Goal: Information Seeking & Learning: Learn about a topic

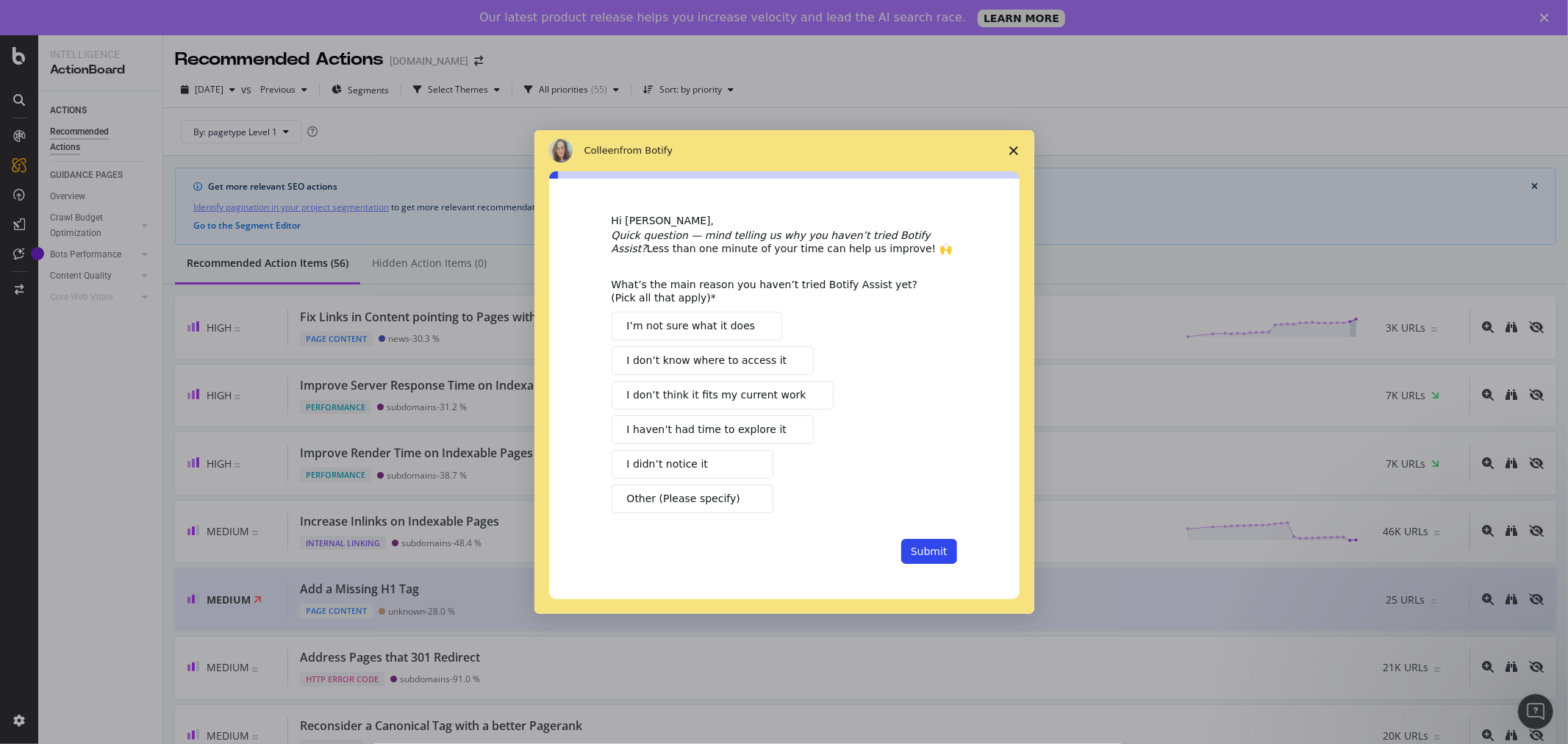
click at [1012, 151] on polygon "Close survey" at bounding box center [1013, 150] width 9 height 8
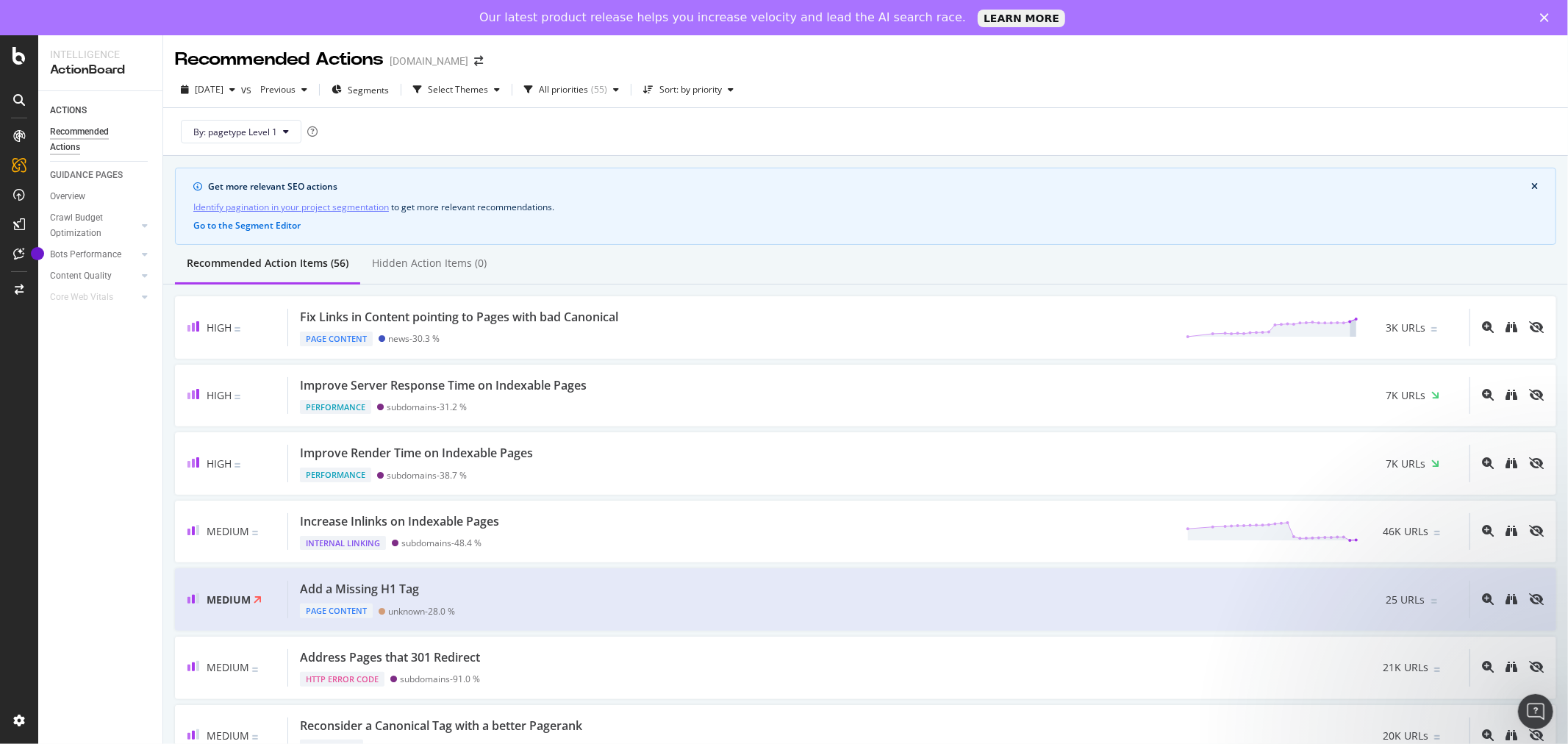
click at [1387, 603] on span "25 URLs" at bounding box center [1406, 600] width 39 height 15
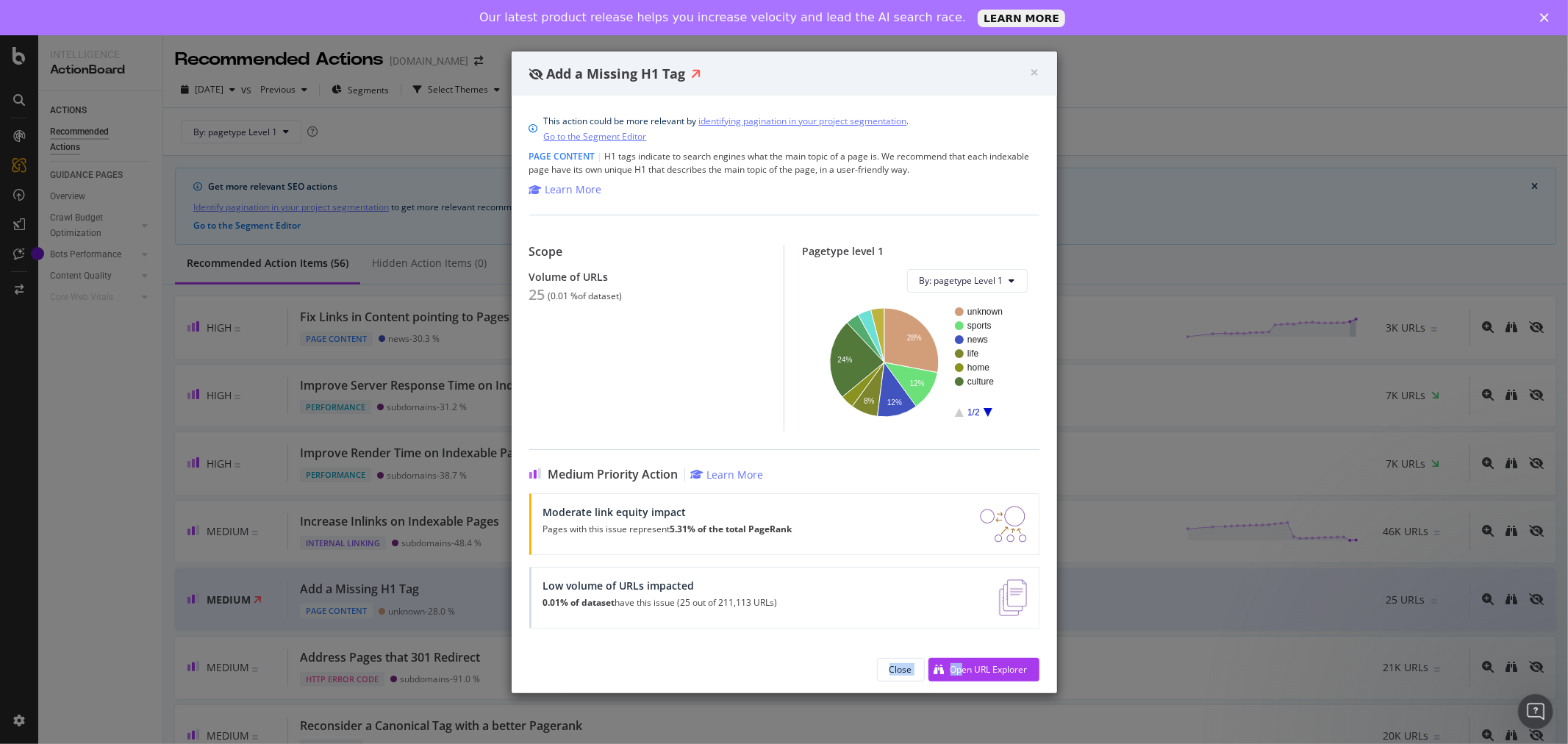
drag, startPoint x: 962, startPoint y: 649, endPoint x: 728, endPoint y: 648, distance: 234.0
click at [731, 648] on div "Close Open URL Explorer" at bounding box center [784, 669] width 545 height 47
click at [986, 670] on div "Open URL Explorer" at bounding box center [989, 668] width 77 height 12
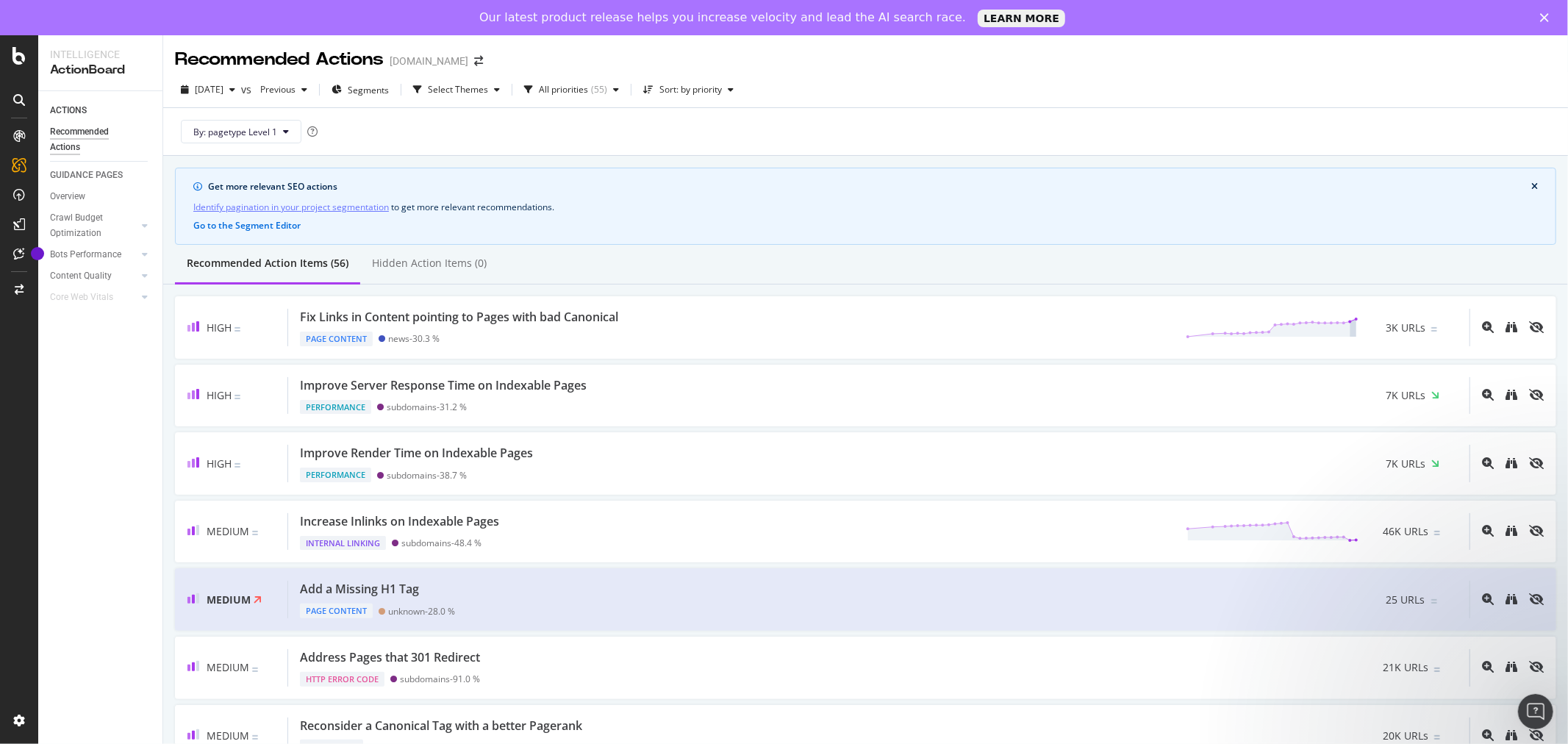
click at [501, 313] on div "Fix Links in Content pointing to Pages with bad Canonical" at bounding box center [458, 317] width 318 height 17
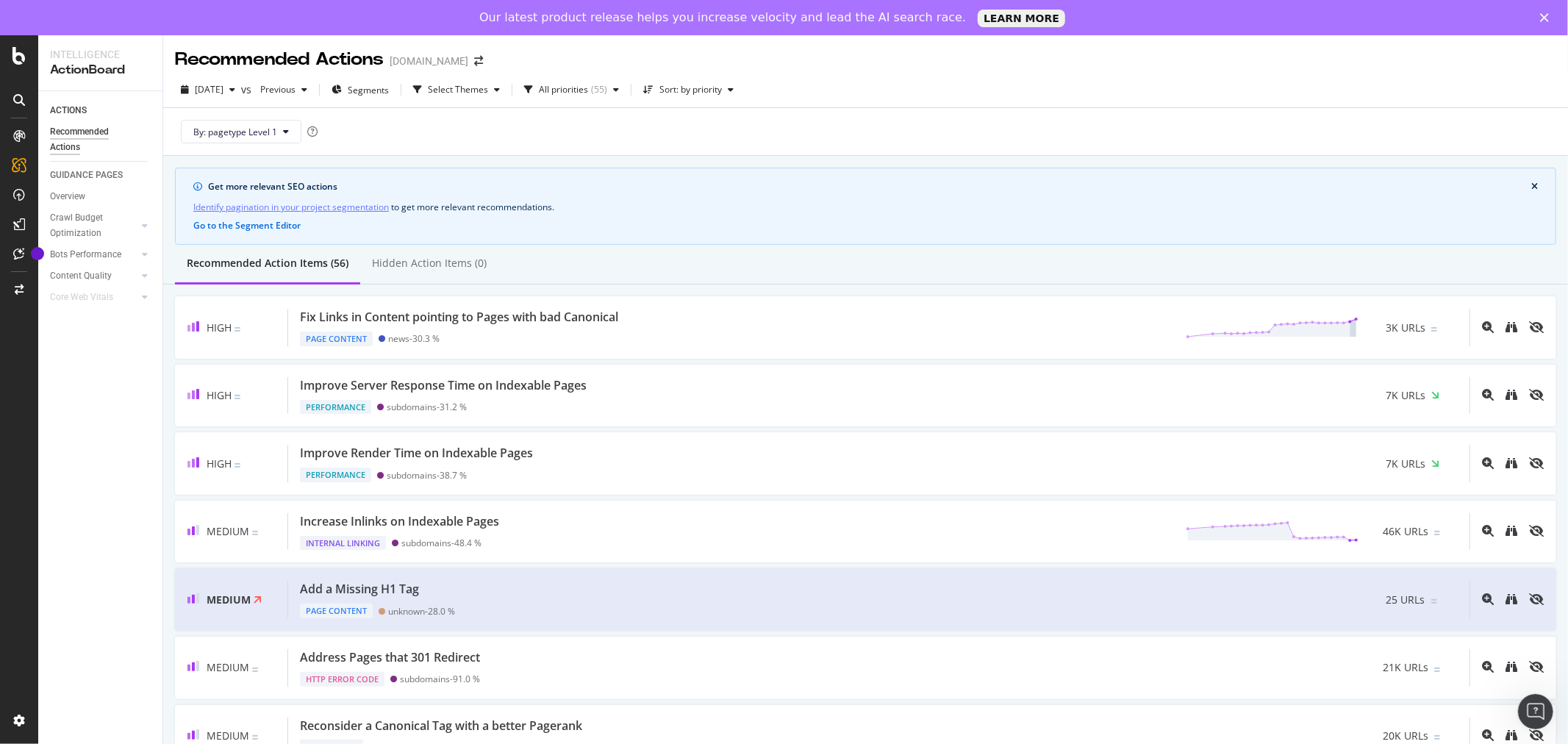
click at [512, 322] on div "Fix Links in Content pointing to Pages with bad Canonical" at bounding box center [458, 317] width 318 height 17
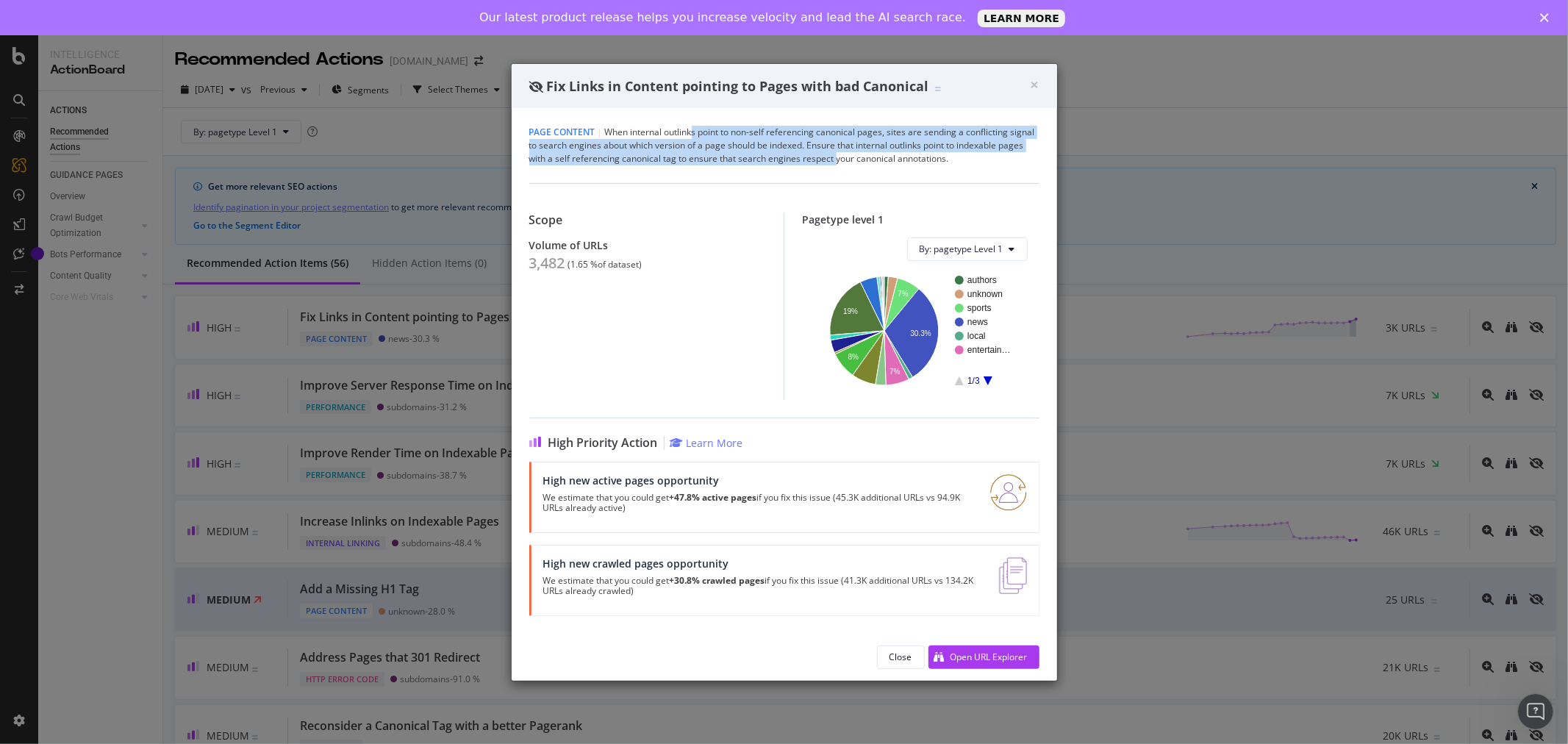
drag, startPoint x: 692, startPoint y: 130, endPoint x: 836, endPoint y: 155, distance: 146.2
click at [836, 155] on div "Page Content | When internal outlinks point to non-self referencing canonical p…" at bounding box center [784, 145] width 510 height 40
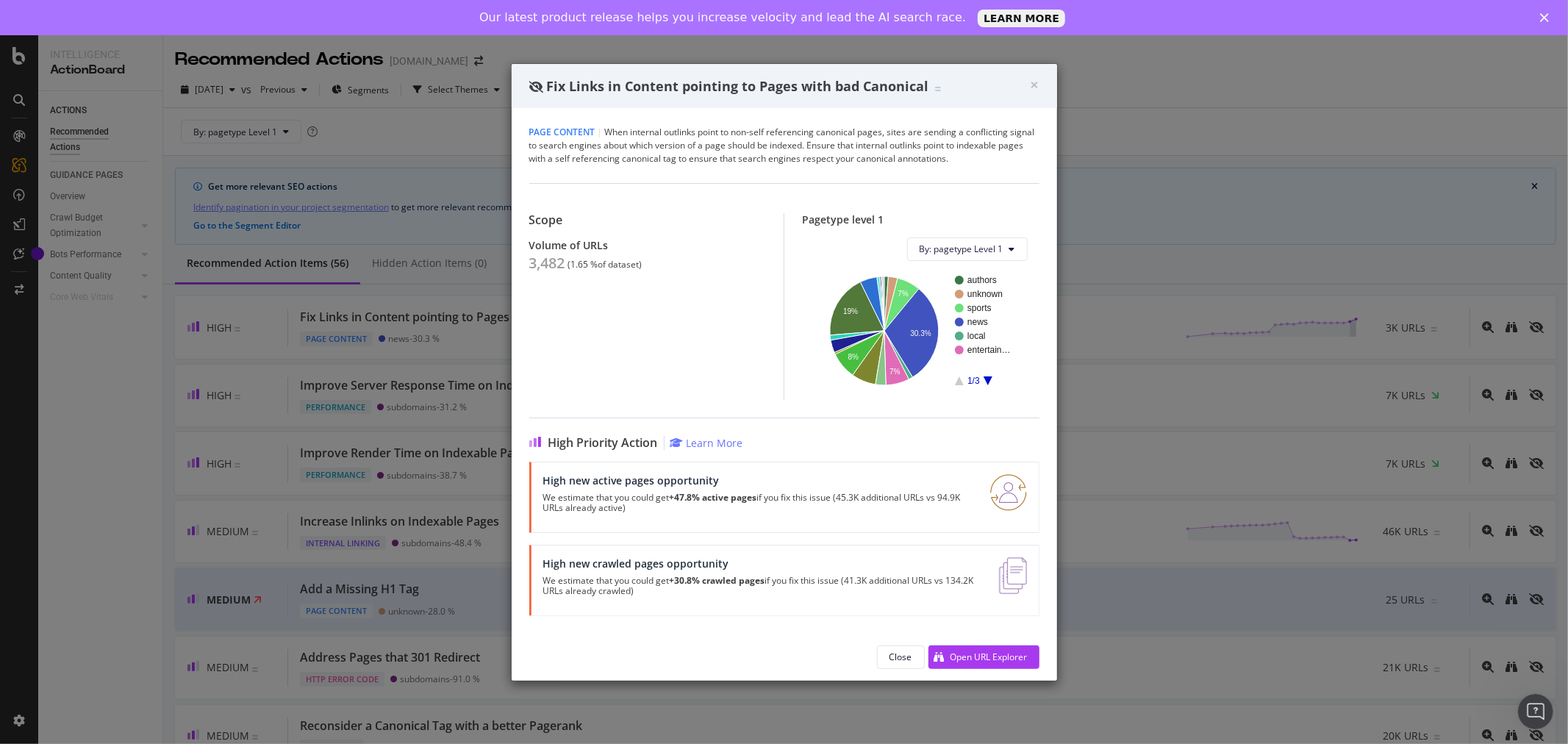
click at [1017, 658] on div "Open URL Explorer" at bounding box center [989, 656] width 77 height 12
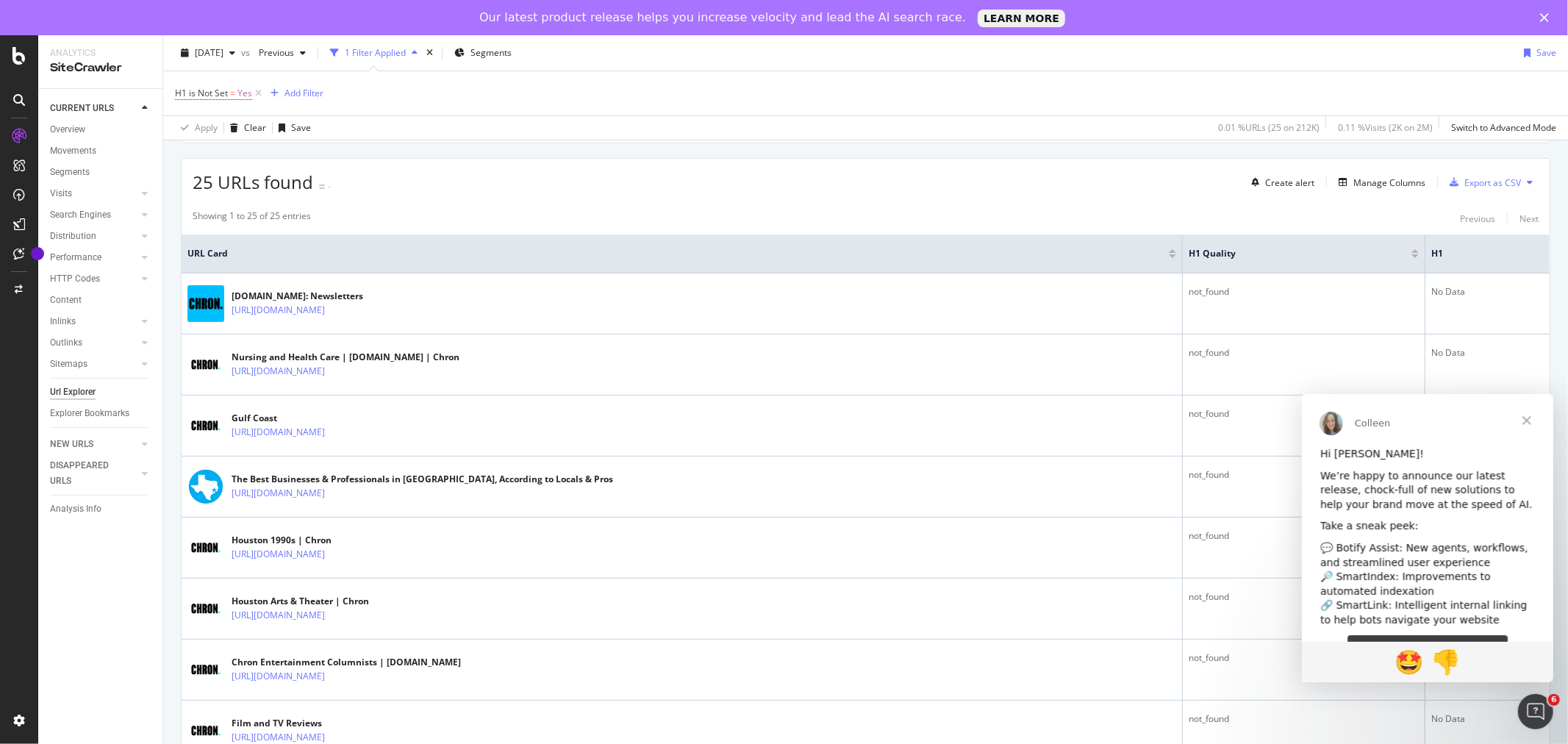
scroll to position [489, 0]
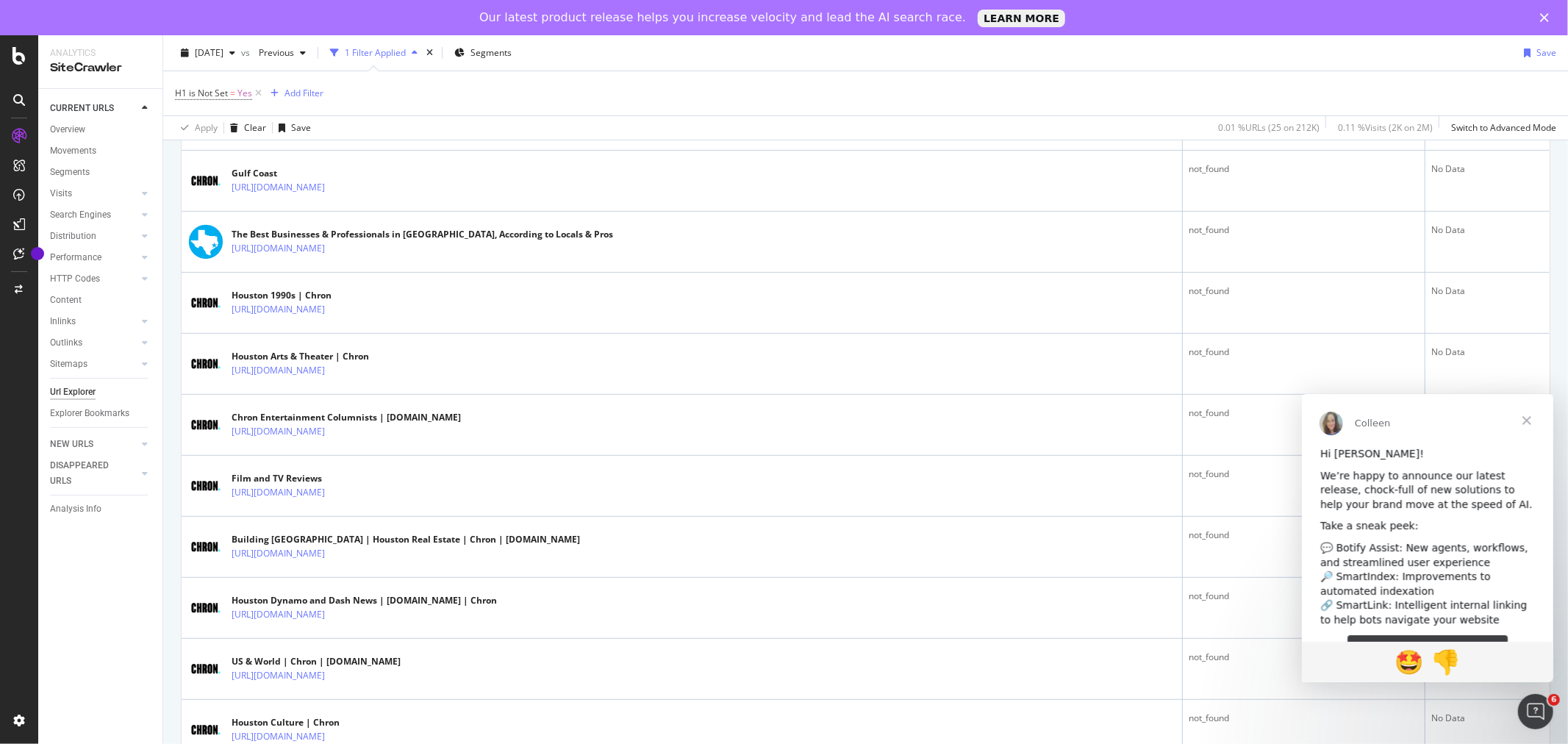
click at [389, 676] on icon at bounding box center [383, 675] width 10 height 8
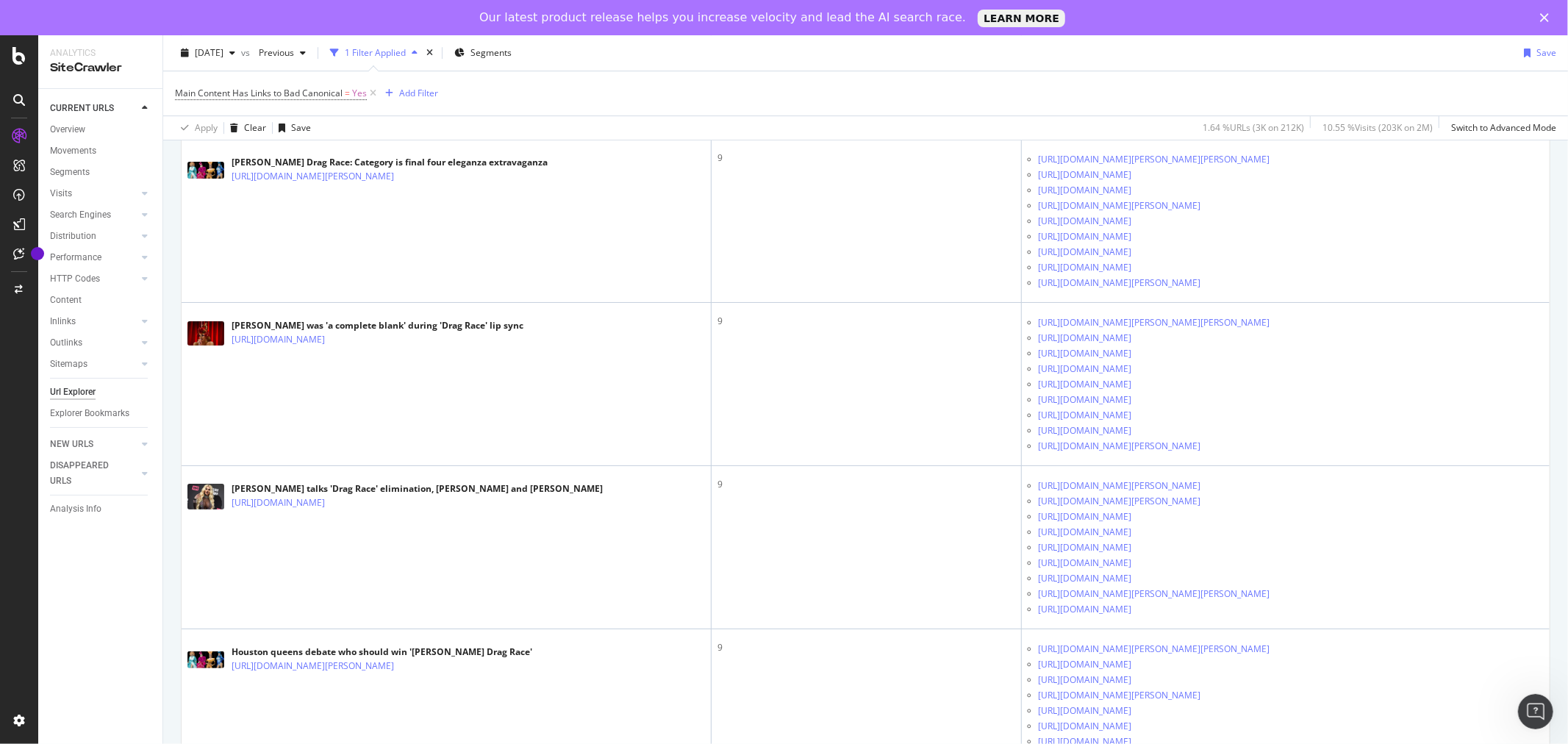
scroll to position [4163, 0]
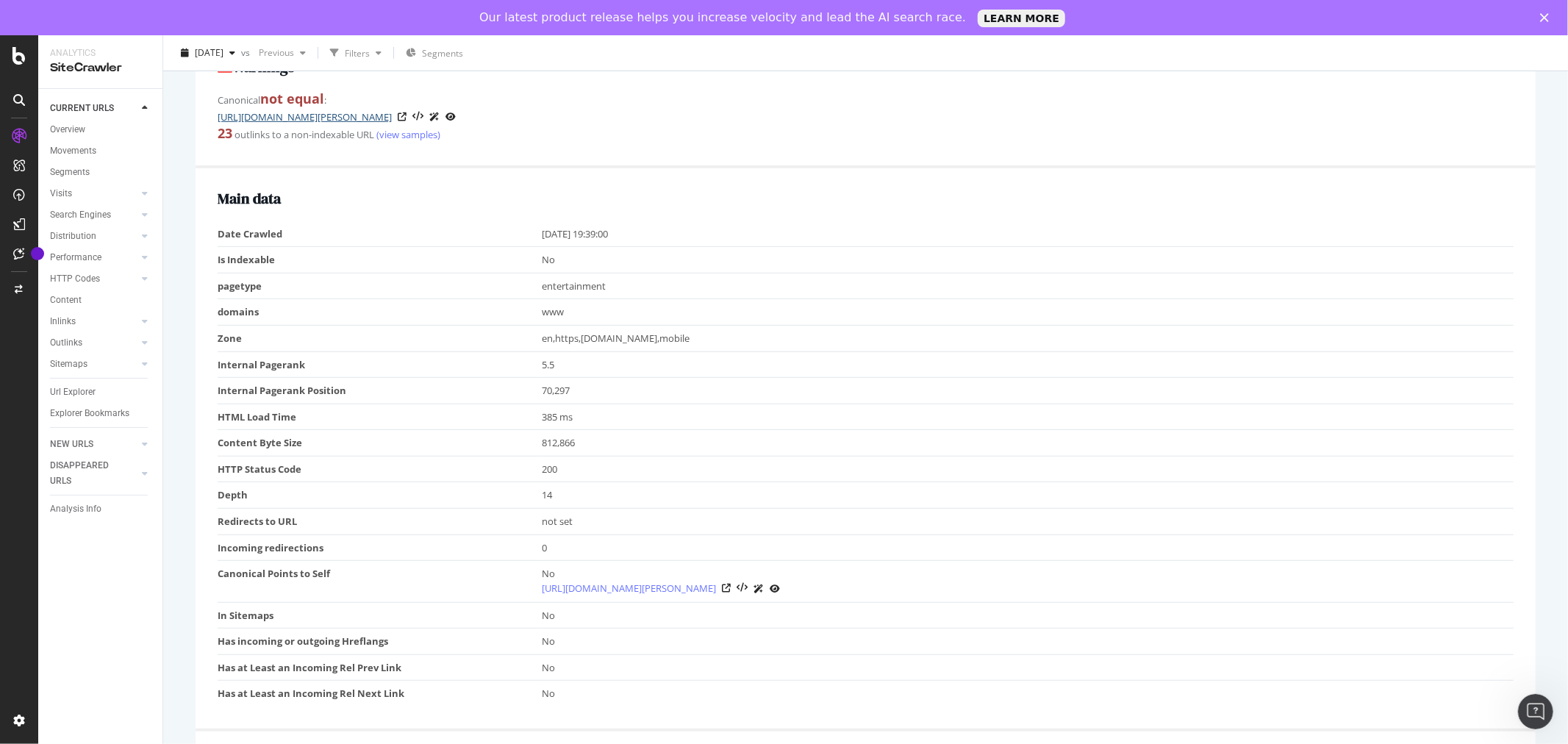
scroll to position [498, 0]
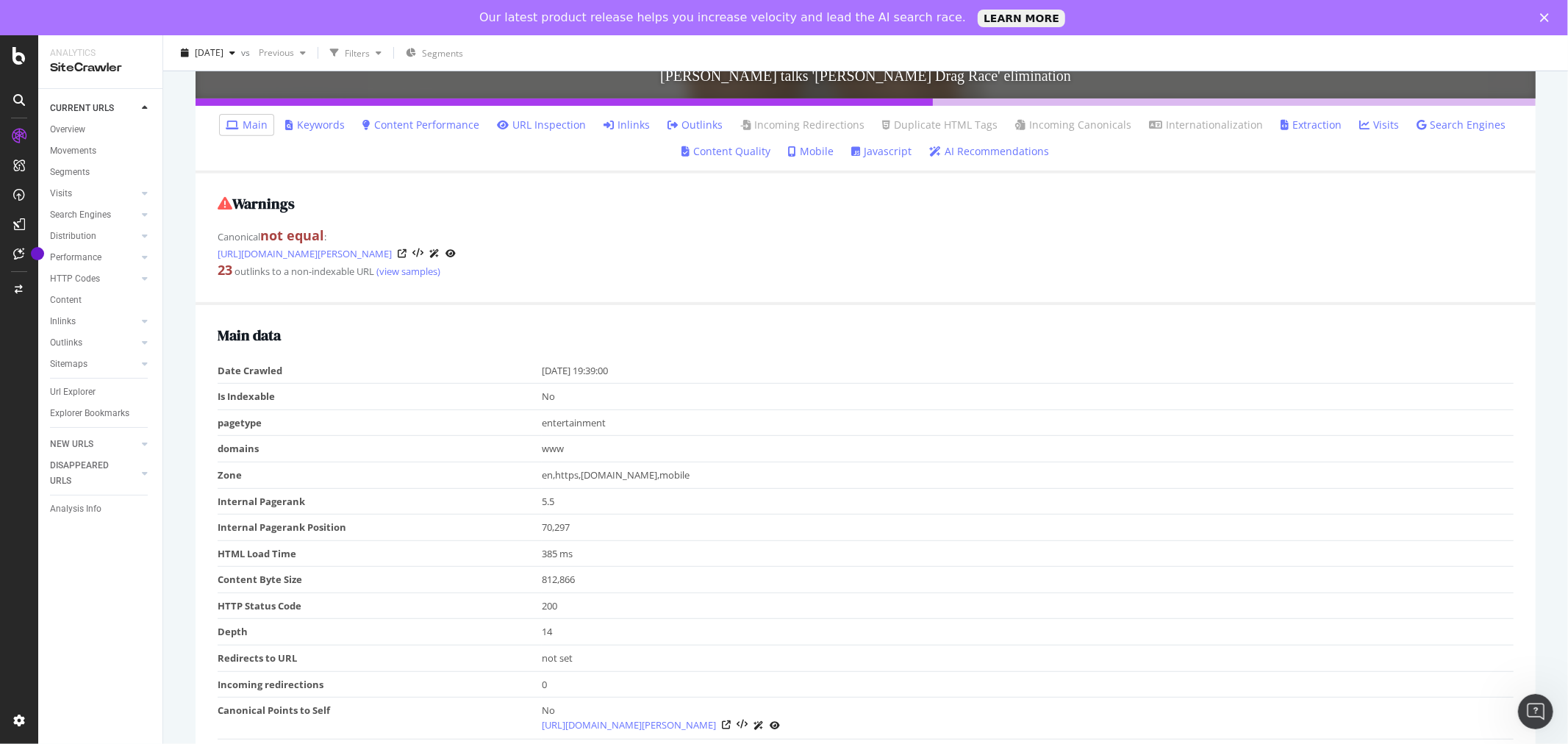
click at [406, 251] on icon at bounding box center [401, 253] width 9 height 8
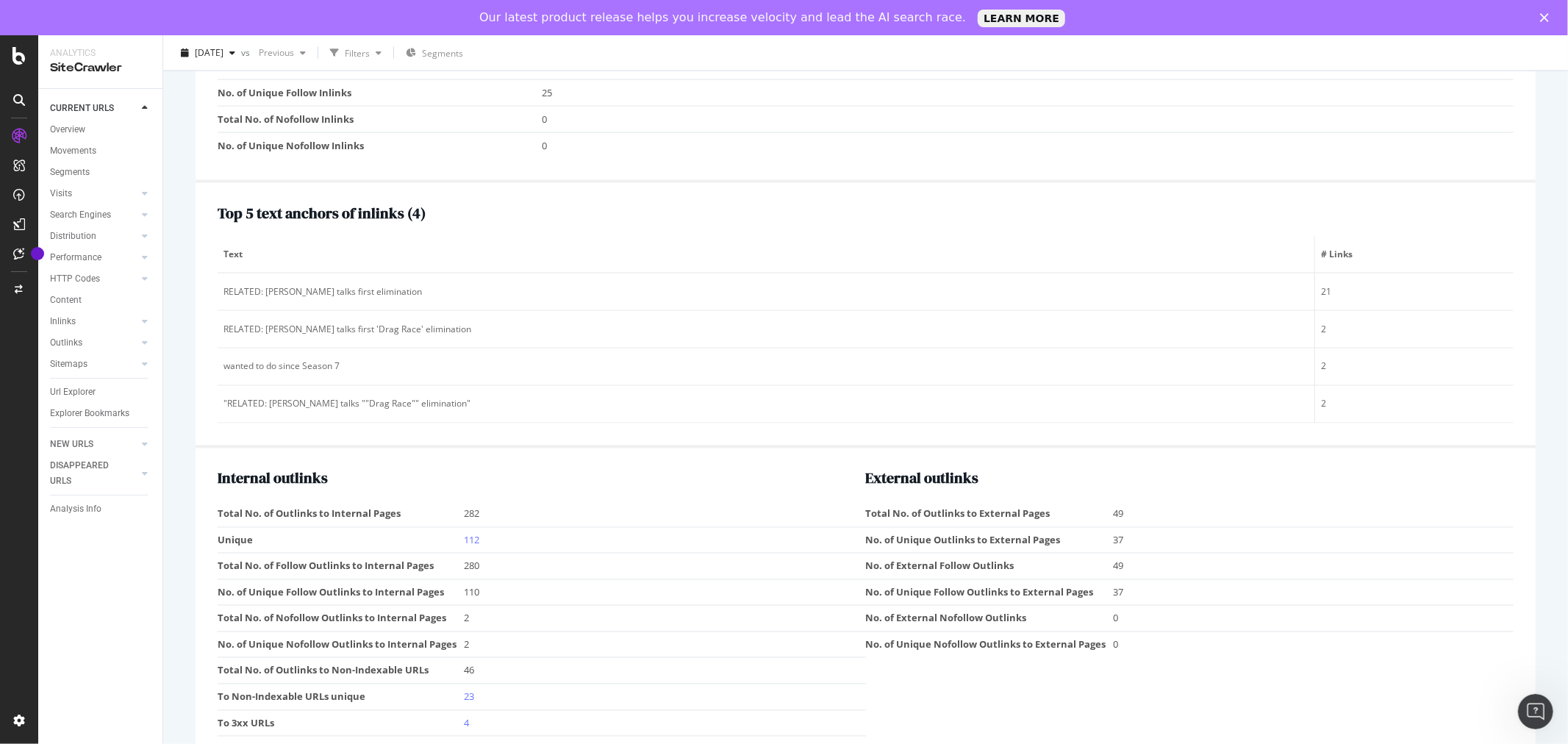
scroll to position [2098, 0]
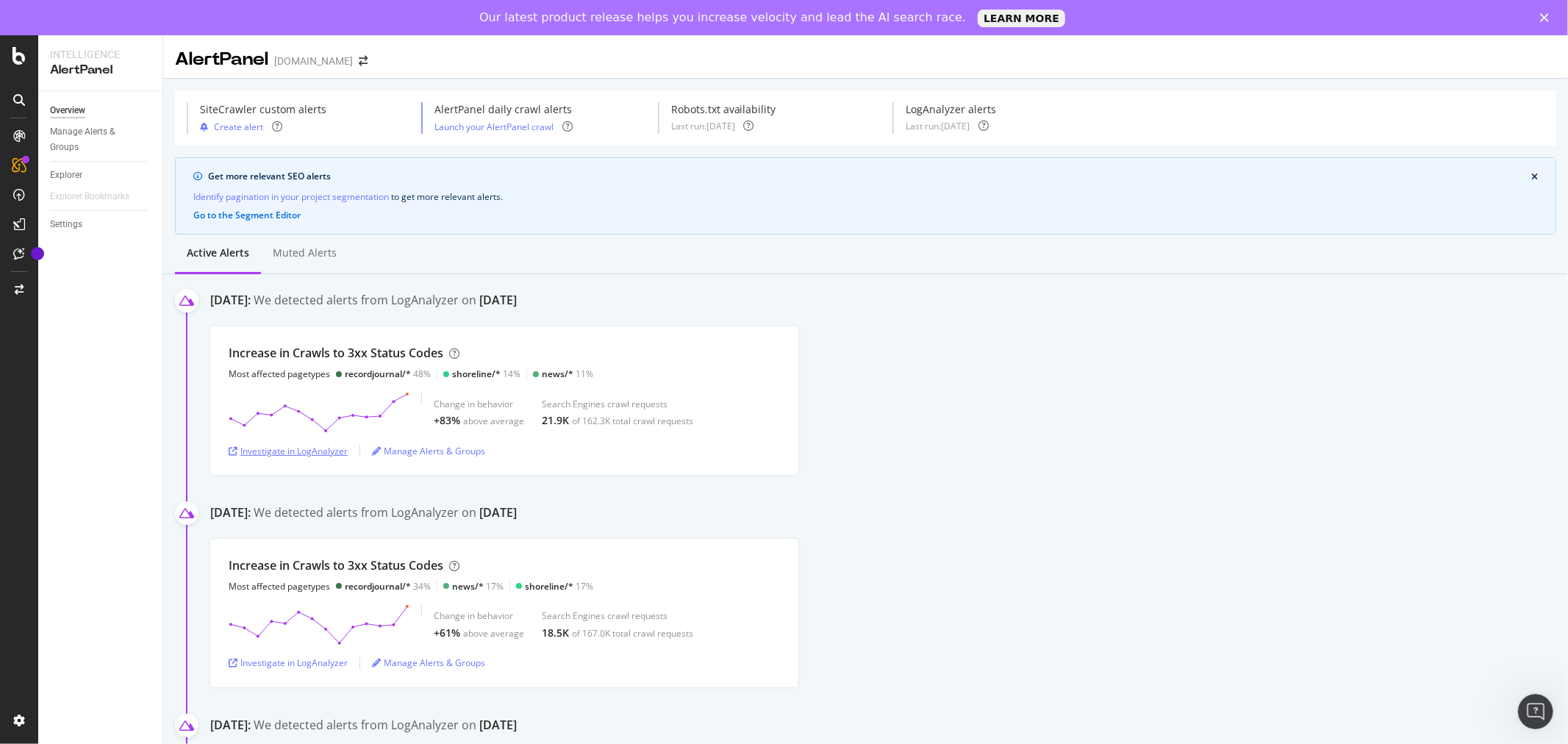
click at [299, 455] on div "Investigate in LogAnalyzer" at bounding box center [288, 450] width 119 height 12
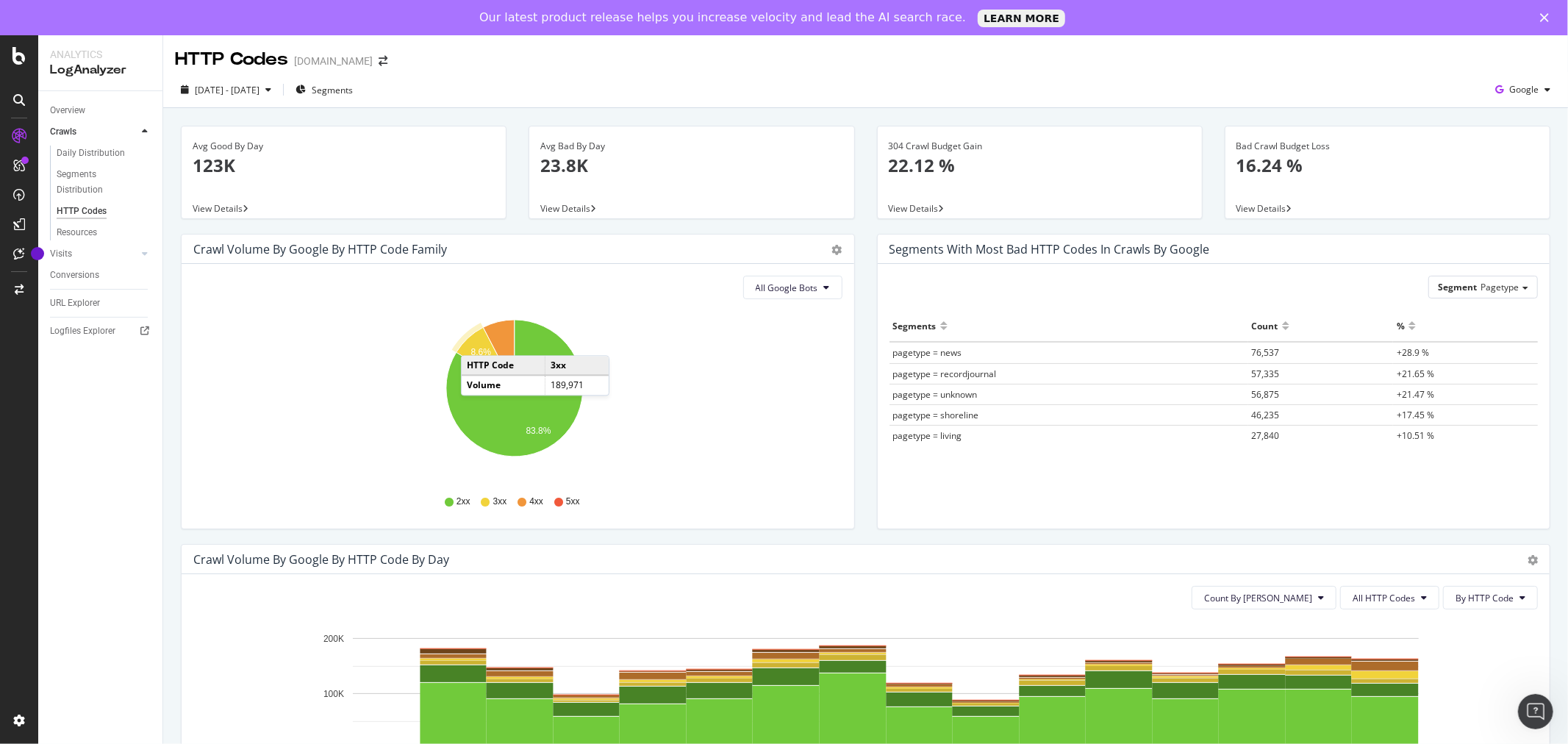
click at [475, 342] on icon "A chart." at bounding box center [485, 358] width 58 height 61
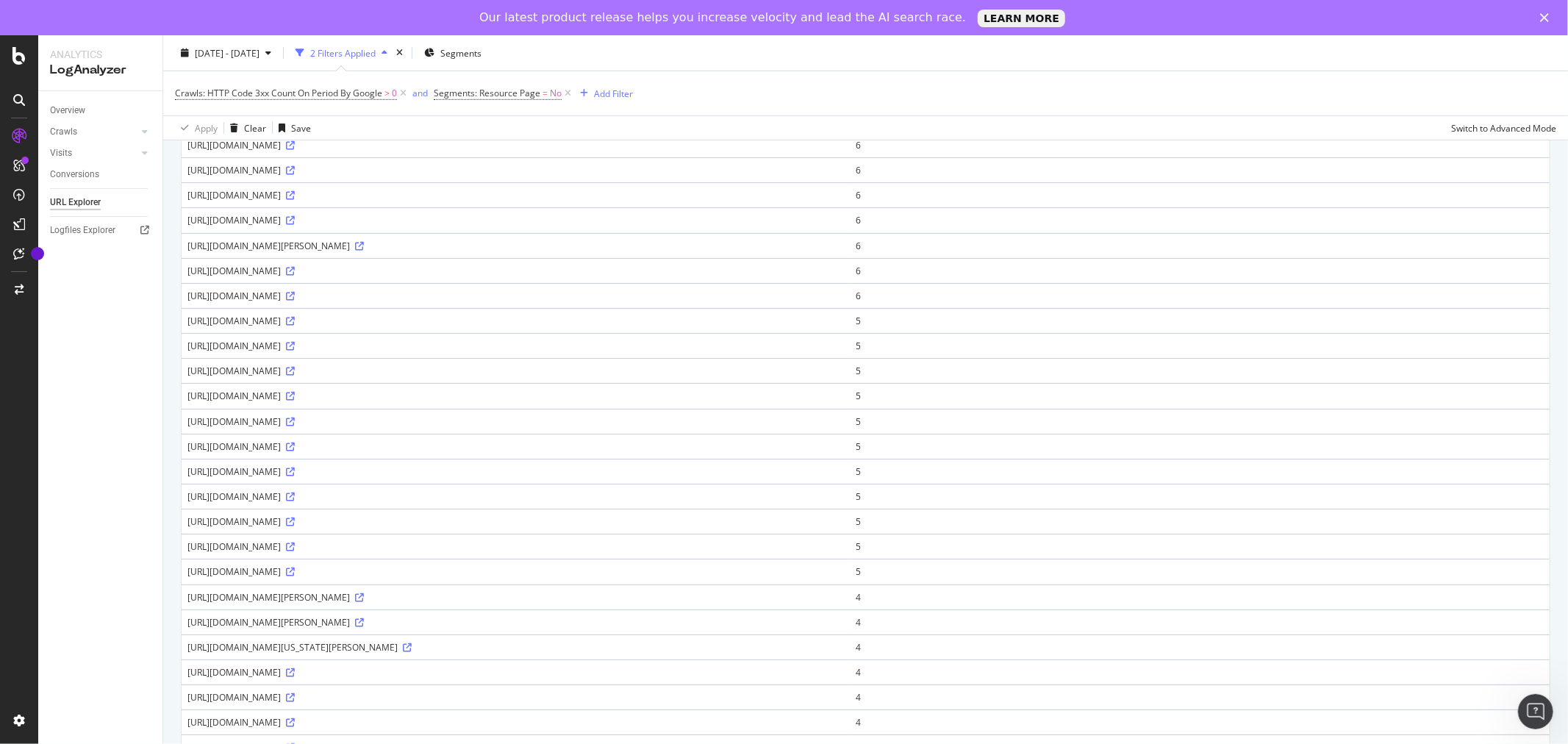
scroll to position [855, 0]
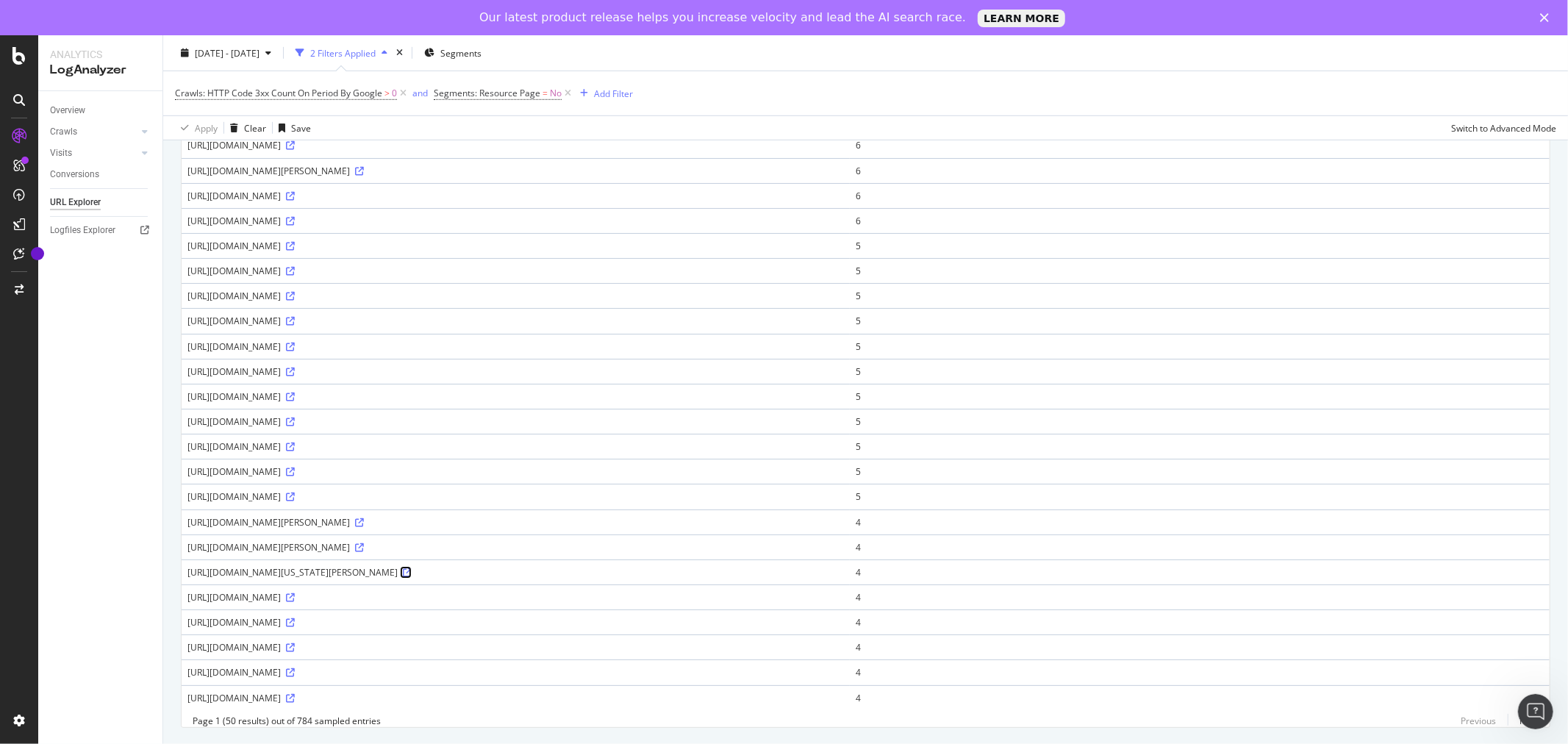
click at [412, 568] on icon at bounding box center [406, 572] width 9 height 8
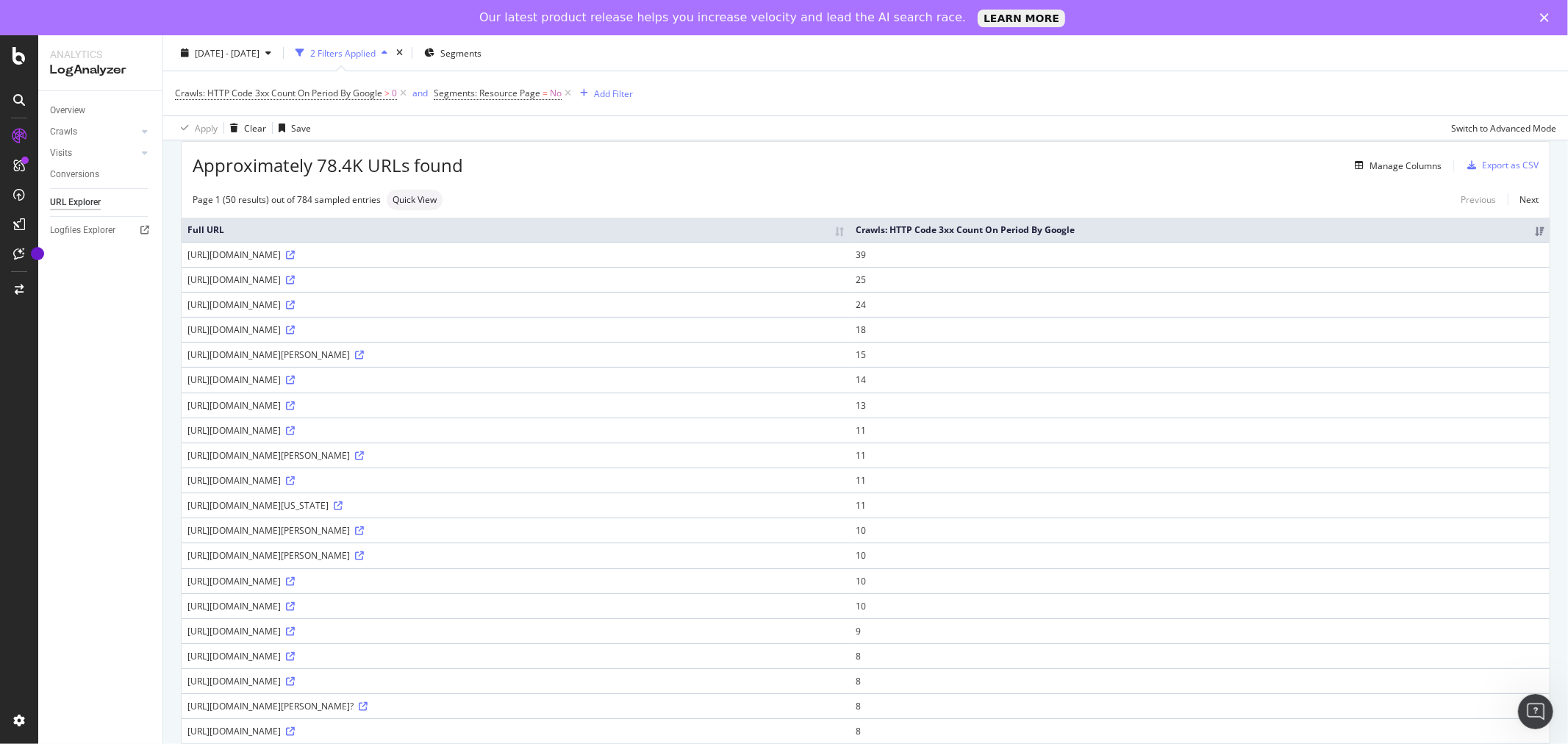
scroll to position [0, 0]
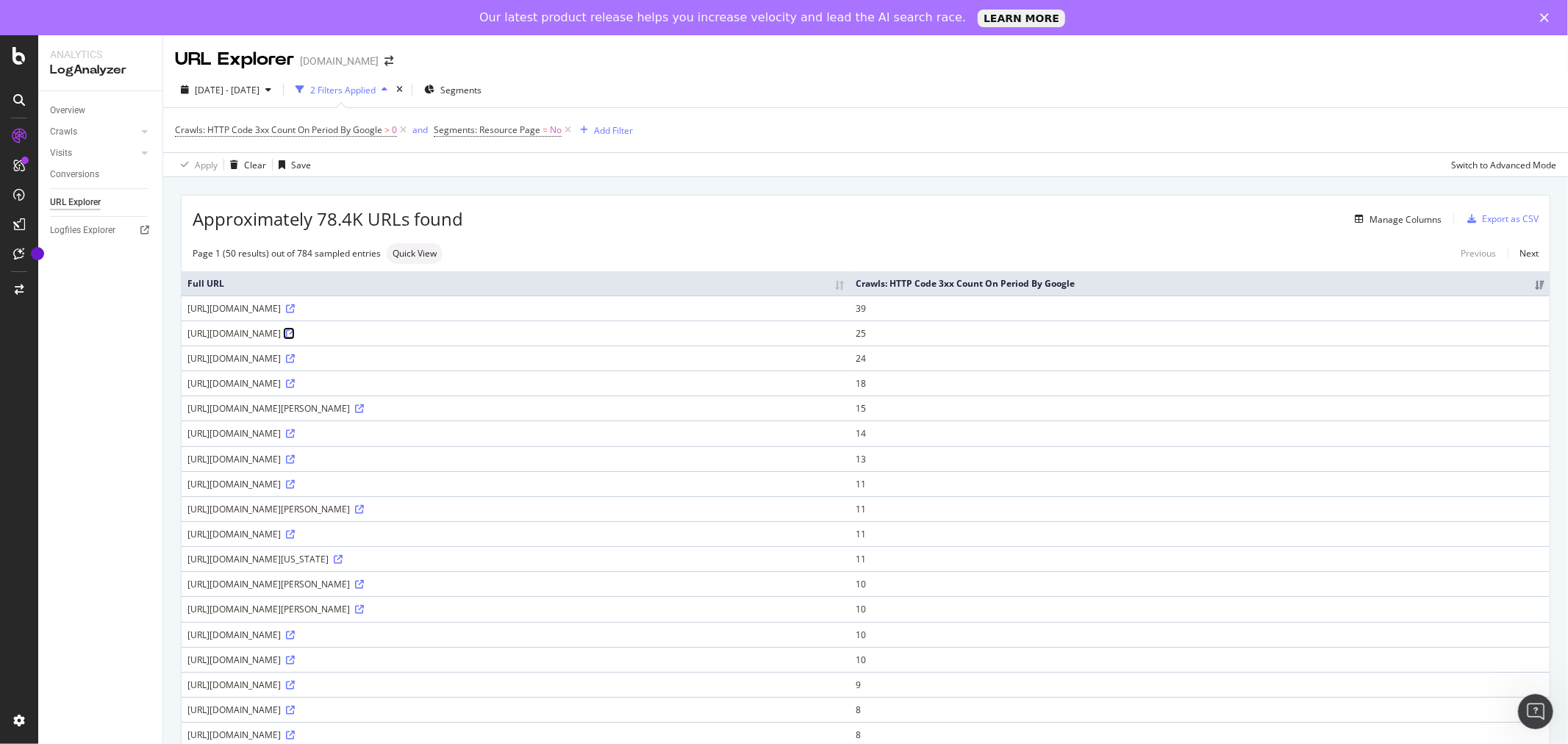
click at [295, 333] on icon at bounding box center [290, 333] width 9 height 8
